Goal: Find specific page/section: Find specific page/section

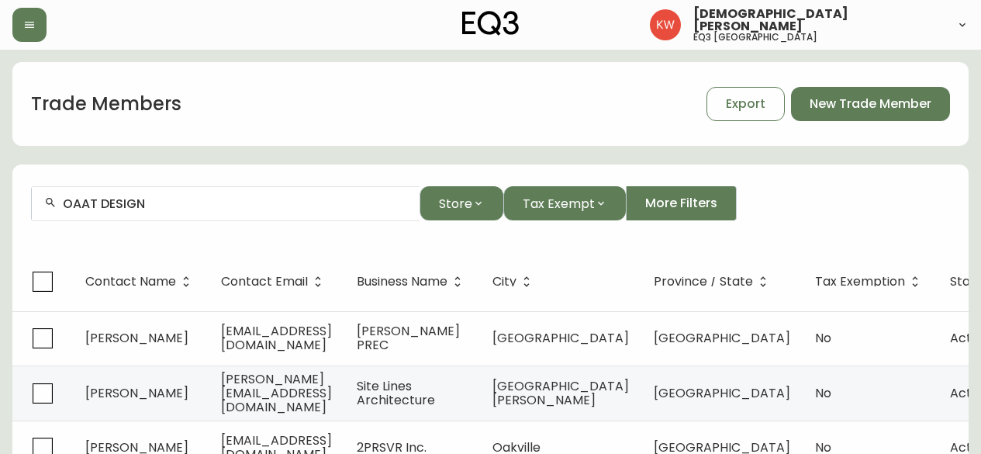
scroll to position [78, 0]
drag, startPoint x: 0, startPoint y: 0, endPoint x: 29, endPoint y: 18, distance: 34.4
click at [29, 18] on button "button" at bounding box center [29, 25] width 34 height 34
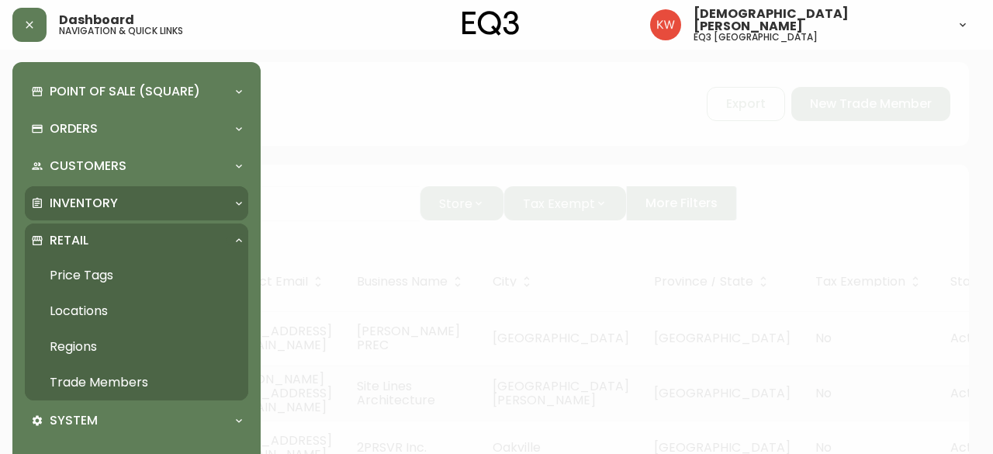
click at [235, 200] on icon at bounding box center [239, 203] width 12 height 12
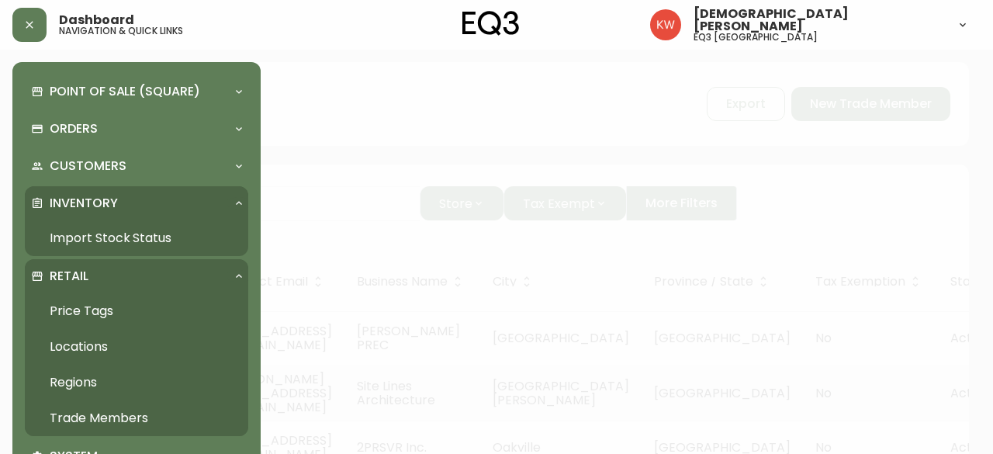
click at [139, 234] on link "Import Stock Status" at bounding box center [136, 238] width 223 height 36
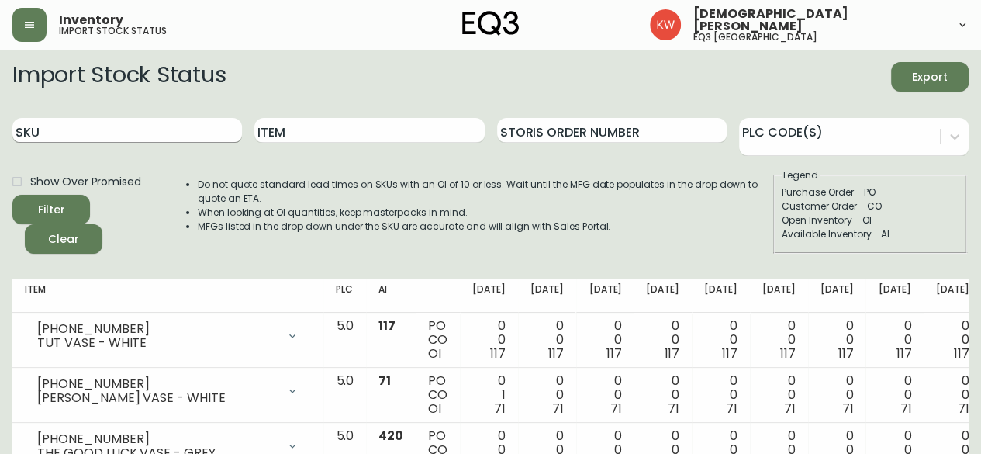
click at [175, 126] on input "SKU" at bounding box center [127, 130] width 230 height 25
paste input "3110-416-8"
type input "3110-416-8"
click at [12, 195] on button "Filter" at bounding box center [51, 209] width 78 height 29
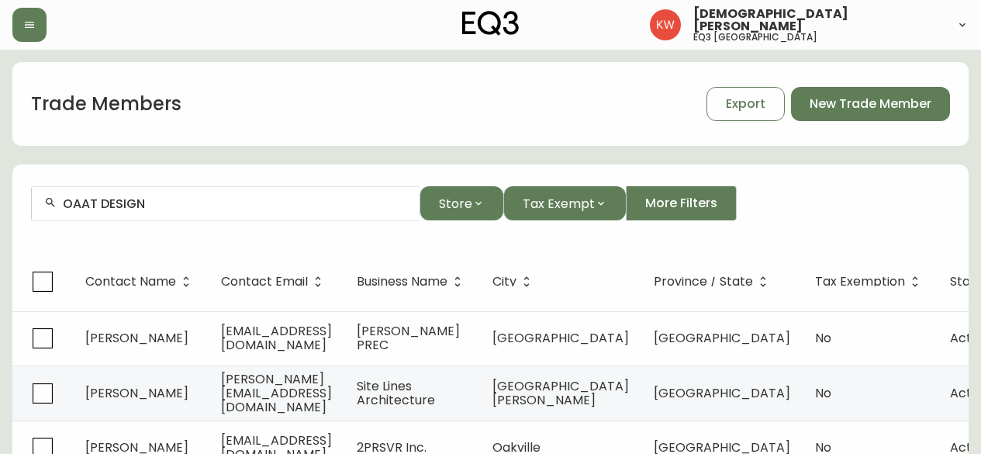
scroll to position [78, 0]
